Goal: Information Seeking & Learning: Understand process/instructions

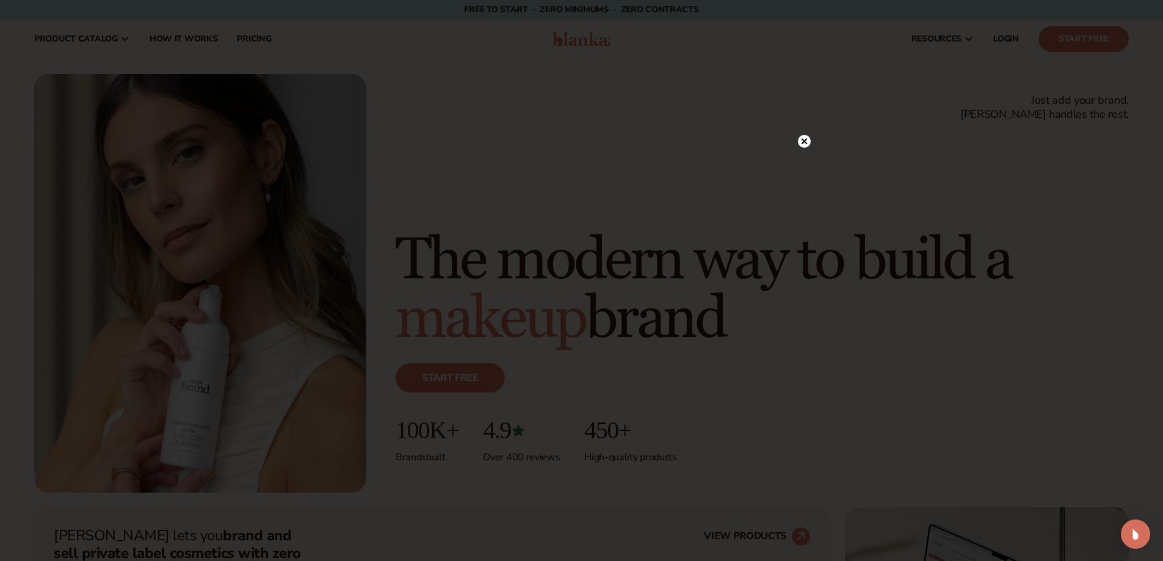
click at [806, 141] on circle at bounding box center [804, 141] width 13 height 13
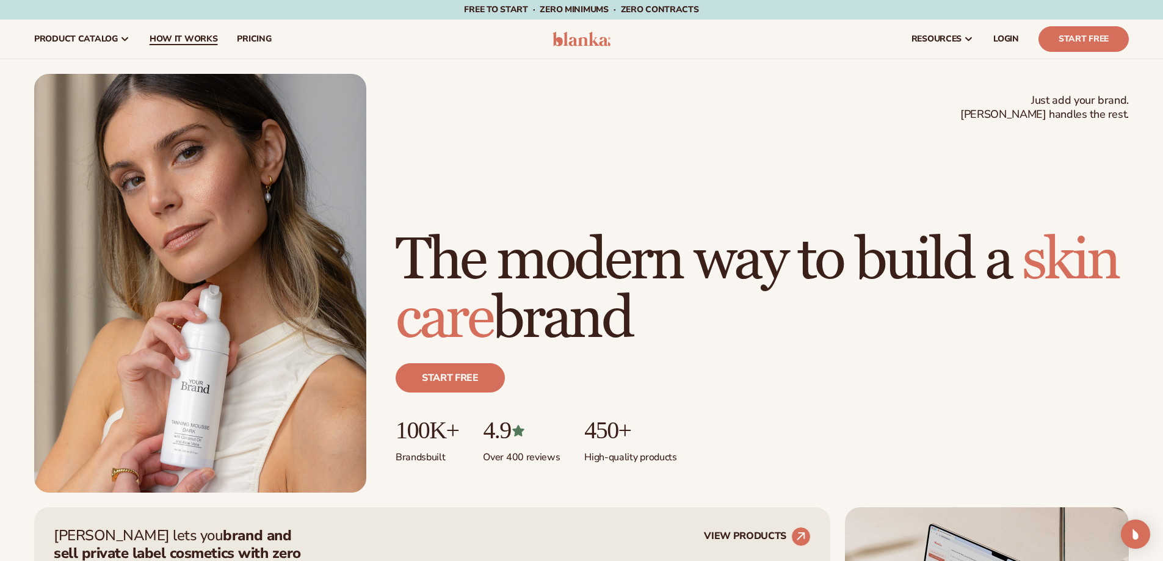
click at [171, 39] on span "How It Works" at bounding box center [184, 39] width 68 height 10
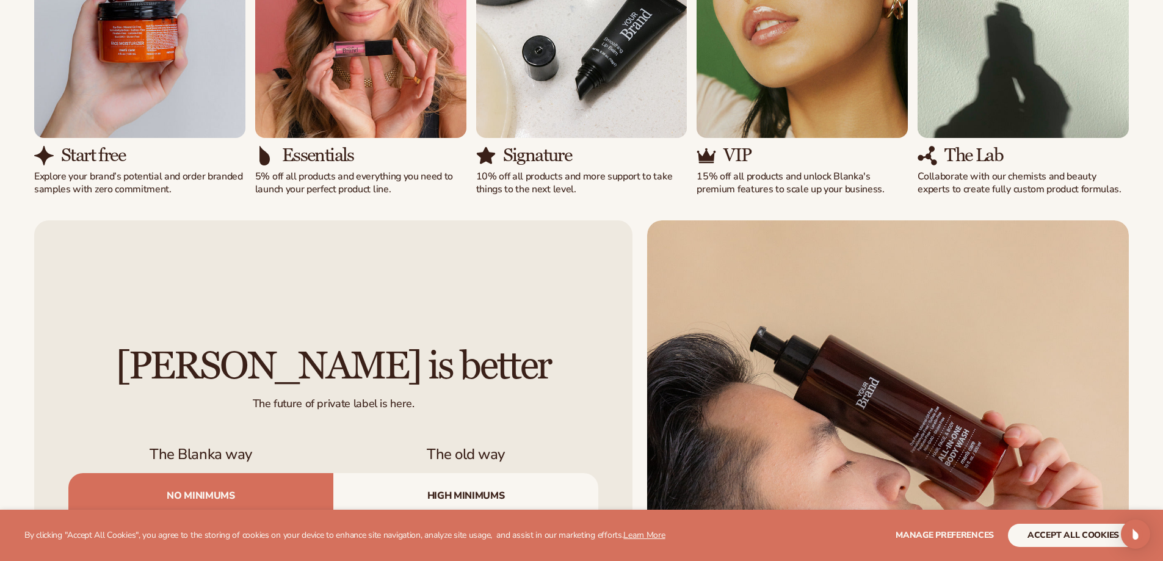
scroll to position [1221, 0]
